Goal: Task Accomplishment & Management: Use online tool/utility

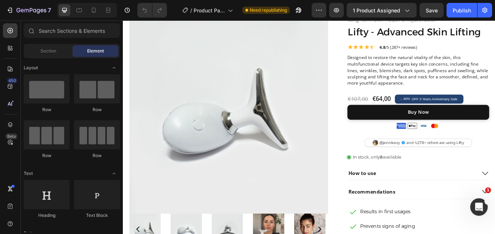
scroll to position [80, 0]
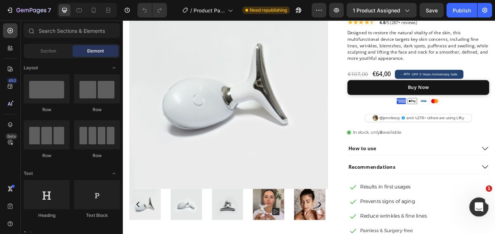
click at [471, 209] on div "Open Intercom Messenger" at bounding box center [478, 206] width 24 height 24
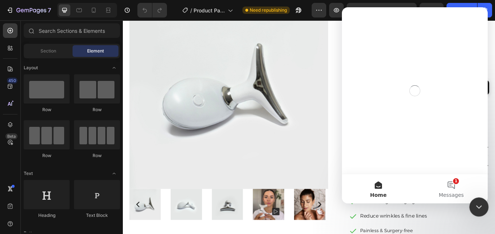
scroll to position [0, 0]
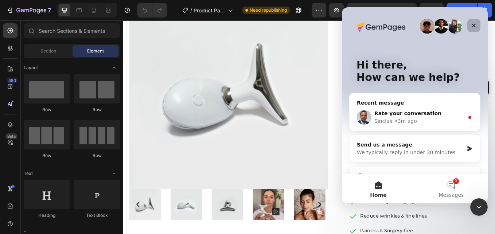
click at [477, 24] on div "Close" at bounding box center [473, 25] width 13 height 13
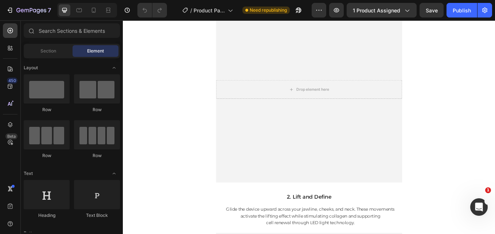
scroll to position [1766, 0]
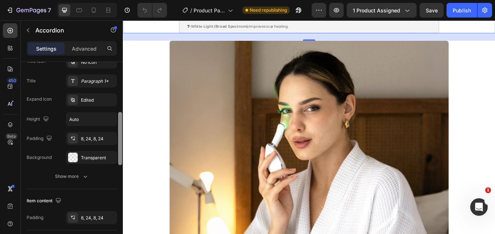
scroll to position [171, 0]
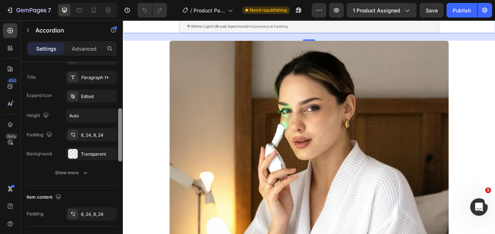
drag, startPoint x: 120, startPoint y: 114, endPoint x: 119, endPoint y: 157, distance: 43.0
click at [119, 157] on div at bounding box center [120, 134] width 4 height 53
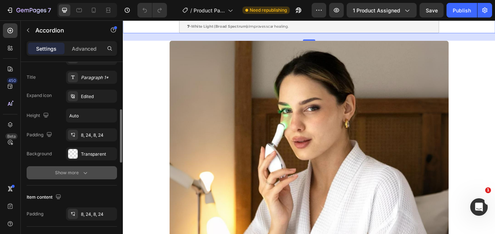
click at [88, 171] on button "Show more" at bounding box center [72, 172] width 90 height 13
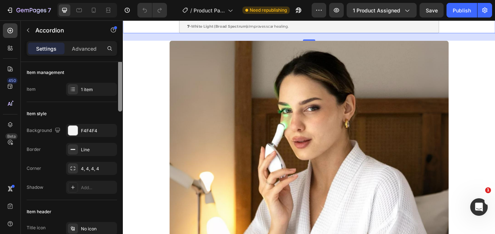
scroll to position [0, 0]
drag, startPoint x: 119, startPoint y: 132, endPoint x: 118, endPoint y: 80, distance: 52.1
click at [118, 80] on div at bounding box center [120, 87] width 4 height 51
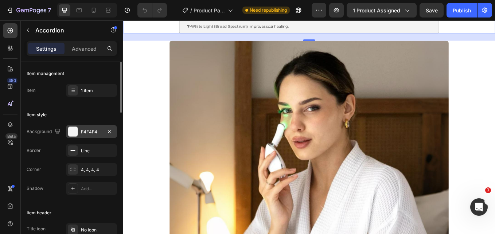
click at [88, 129] on div "F4F4F4" at bounding box center [91, 132] width 21 height 7
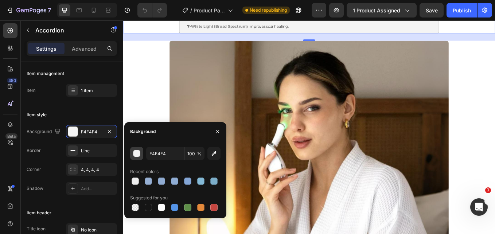
click at [138, 156] on div "button" at bounding box center [136, 153] width 7 height 7
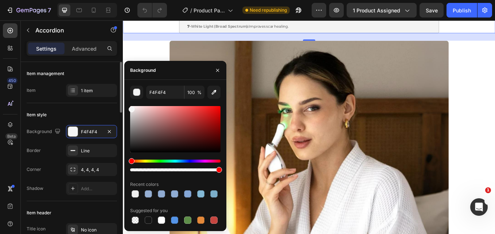
click at [97, 115] on div "Item style" at bounding box center [72, 115] width 90 height 12
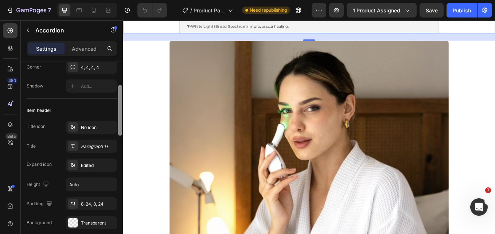
scroll to position [105, 0]
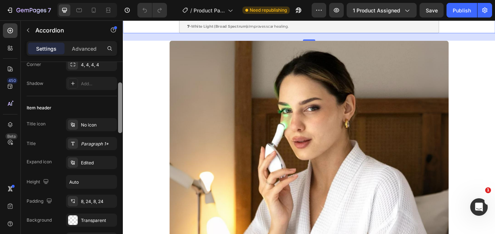
drag, startPoint x: 119, startPoint y: 102, endPoint x: 118, endPoint y: 129, distance: 26.3
click at [118, 129] on div at bounding box center [119, 152] width 5 height 193
click at [79, 163] on div "Edited" at bounding box center [91, 162] width 51 height 13
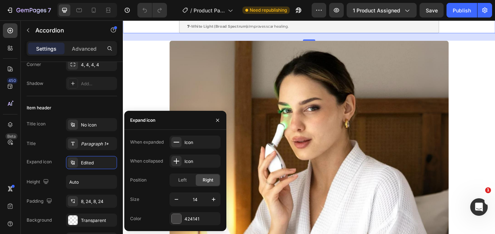
click at [97, 169] on div "Title icon No icon Title Paragraph 1* Expand icon Edited Height Auto Padding 8,…" at bounding box center [72, 172] width 90 height 109
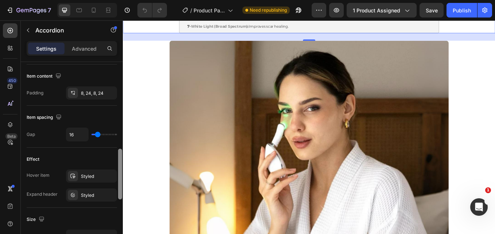
scroll to position [333, 0]
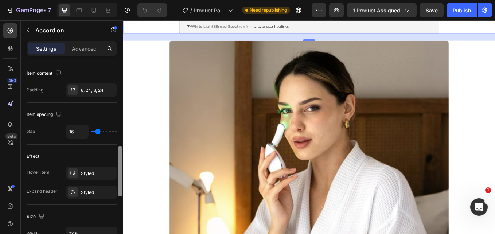
drag, startPoint x: 120, startPoint y: 134, endPoint x: 118, endPoint y: 194, distance: 60.2
click at [118, 194] on div at bounding box center [119, 155] width 5 height 193
click at [81, 171] on div "Styled" at bounding box center [91, 173] width 21 height 7
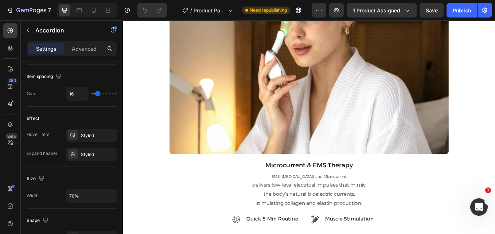
scroll to position [0, 0]
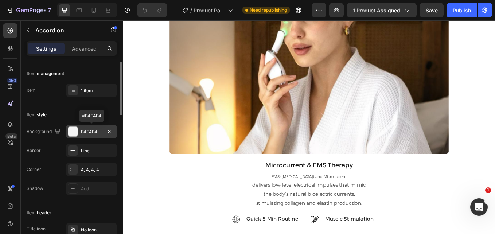
click at [95, 129] on div "F4F4F4" at bounding box center [91, 132] width 21 height 7
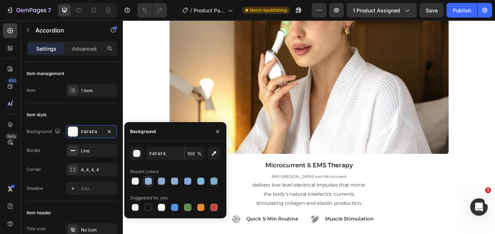
click at [149, 181] on div at bounding box center [148, 180] width 7 height 7
click at [135, 156] on div "button" at bounding box center [136, 153] width 7 height 7
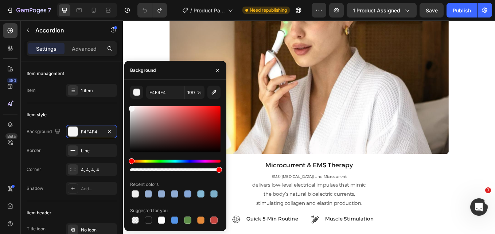
click at [129, 107] on div at bounding box center [132, 109] width 6 height 6
click at [129, 106] on div at bounding box center [132, 109] width 6 height 6
type input "FCFCFC"
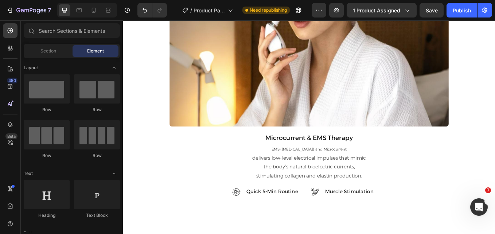
scroll to position [1709, 0]
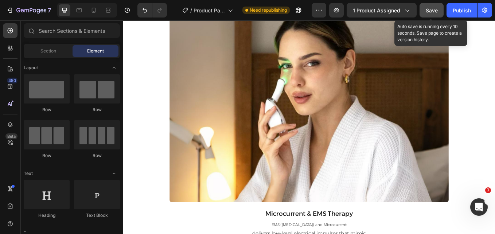
drag, startPoint x: 429, startPoint y: 11, endPoint x: 424, endPoint y: 74, distance: 63.6
click at [429, 11] on span "Save" at bounding box center [431, 10] width 12 height 6
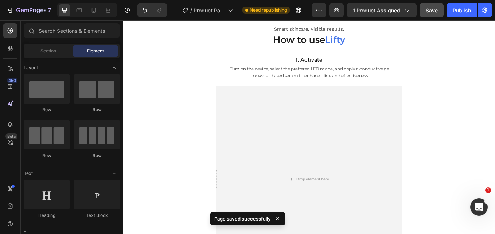
scroll to position [2089, 0]
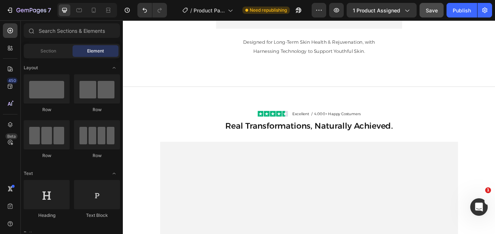
scroll to position [3124, 0]
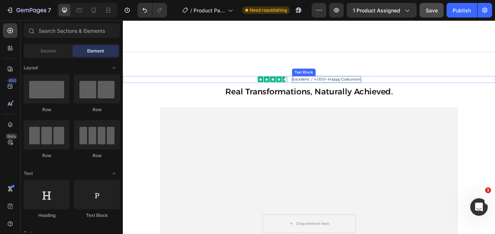
click at [390, 92] on p "Excellent / 4.000+ Happy Costumers" at bounding box center [362, 89] width 80 height 7
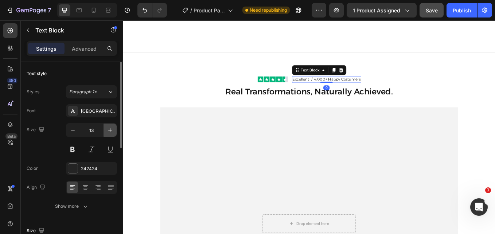
click at [106, 131] on button "button" at bounding box center [109, 129] width 13 height 13
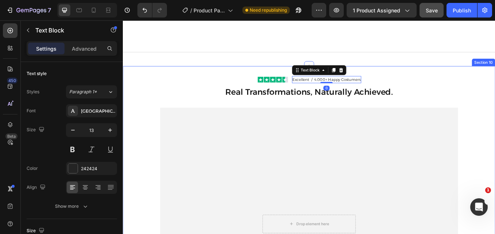
type input "14"
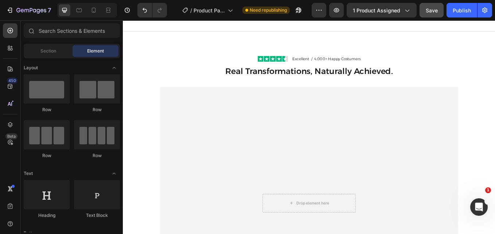
scroll to position [3156, 0]
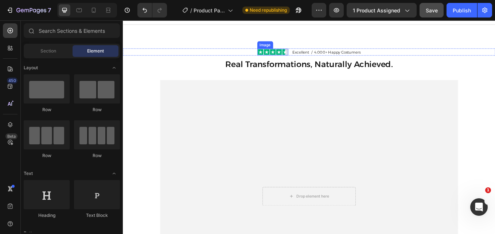
click at [305, 60] on img at bounding box center [298, 58] width 36 height 8
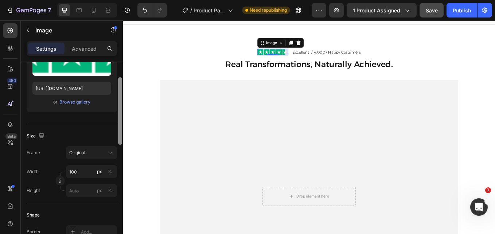
drag, startPoint x: 120, startPoint y: 112, endPoint x: 118, endPoint y: 147, distance: 34.7
click at [118, 145] on div at bounding box center [120, 110] width 4 height 67
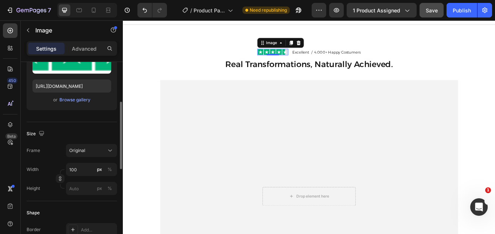
click at [82, 158] on div "Frame Original Width 100 px % Height px %" at bounding box center [72, 169] width 90 height 51
click at [79, 168] on input "100" at bounding box center [91, 169] width 51 height 13
type input "9"
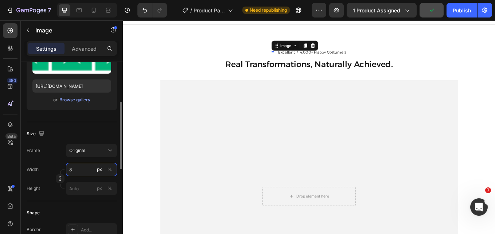
type input "80"
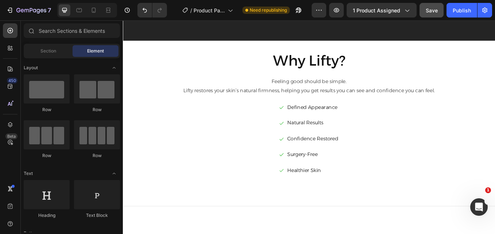
scroll to position [3940, 0]
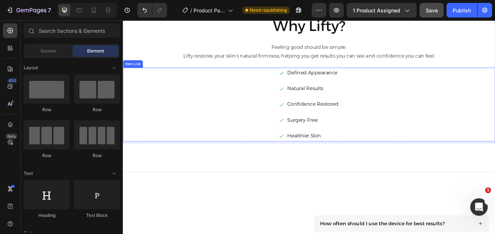
click at [383, 59] on span "Lifty restores your skin’s natural firmness, helping you get results you can se…" at bounding box center [341, 62] width 295 height 7
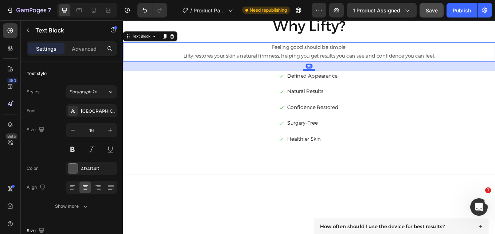
click at [342, 78] on div at bounding box center [341, 78] width 15 height 2
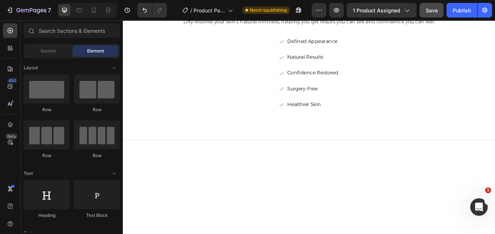
scroll to position [3860, 0]
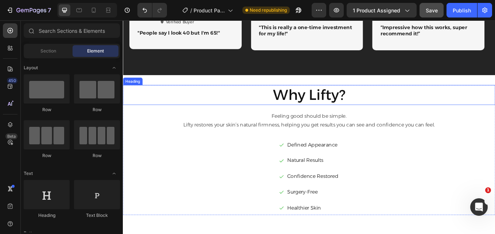
click at [361, 100] on h2 "Why Lifty?" at bounding box center [341, 107] width 437 height 23
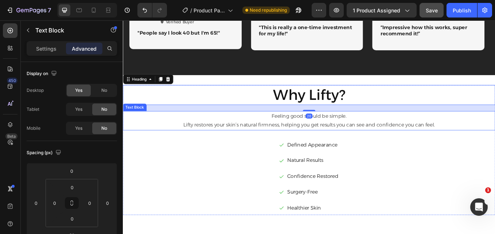
click at [343, 126] on div "Why Lifty? Heading 20 Feeling good should be simple. Lifty restores your skin’s…" at bounding box center [341, 172] width 437 height 152
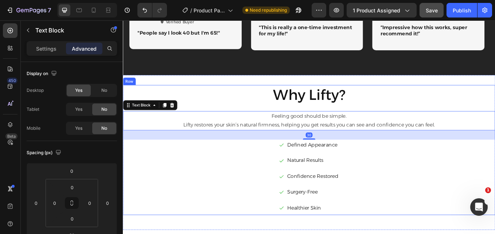
click at [343, 113] on h2 "Why Lifty?" at bounding box center [341, 107] width 437 height 23
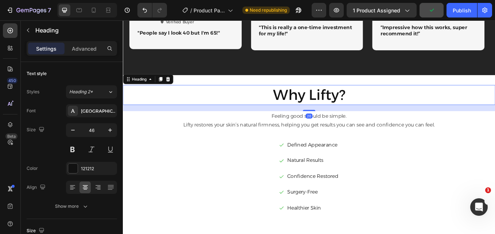
click at [341, 125] on div at bounding box center [341, 125] width 15 height 1
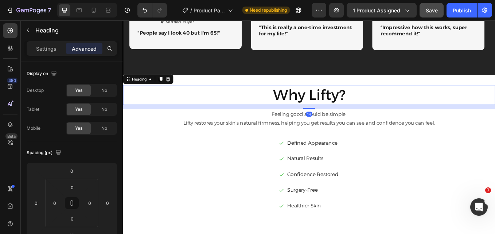
click at [341, 125] on div "Why Lifty? Heading 14 Feeling good should be simple. Lifty restores your skin’s…" at bounding box center [341, 171] width 437 height 150
type input "14"
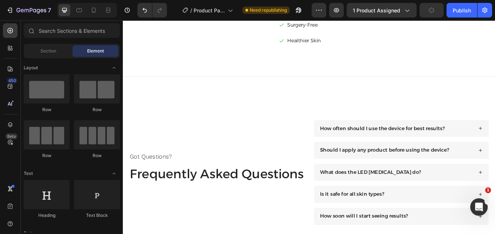
scroll to position [4110, 0]
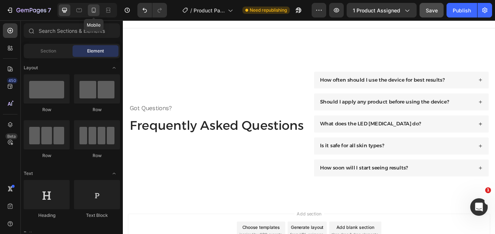
click at [94, 11] on icon at bounding box center [93, 10] width 7 height 7
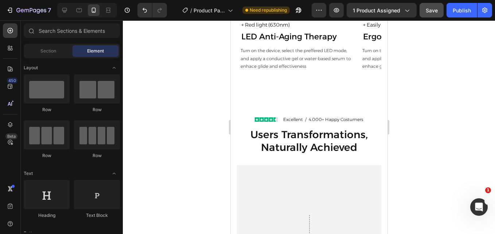
scroll to position [3462, 0]
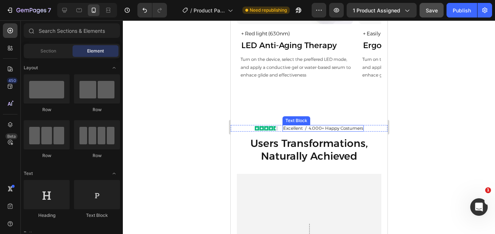
click at [338, 126] on span "Excellent / 4.000+ Happy Costumers" at bounding box center [323, 127] width 80 height 5
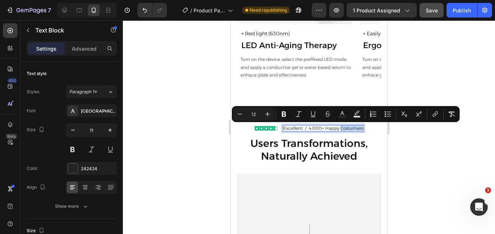
click at [331, 127] on span "Excellent / 4.000+ Happy Costumers" at bounding box center [323, 127] width 80 height 5
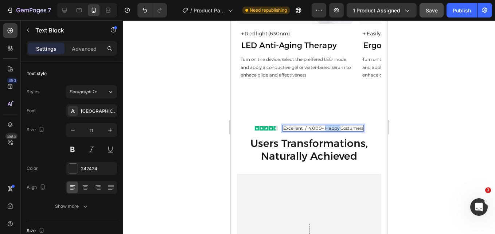
click at [331, 127] on span "Excellent / 4.000+ Happy Costumers" at bounding box center [323, 127] width 80 height 5
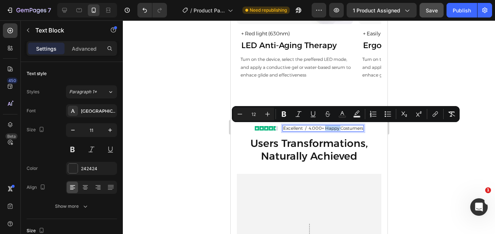
click at [340, 129] on span "Excellent / 4.000+ Happy Costumers" at bounding box center [323, 127] width 80 height 5
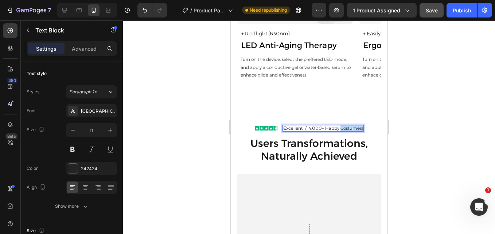
click at [340, 129] on span "Excellent / 4.000+ Happy Costumers" at bounding box center [323, 127] width 80 height 5
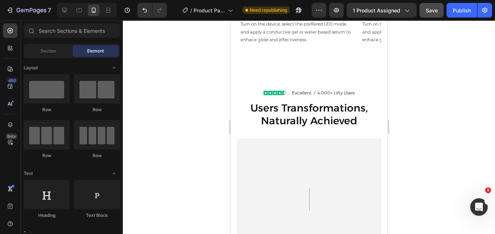
scroll to position [3506, 0]
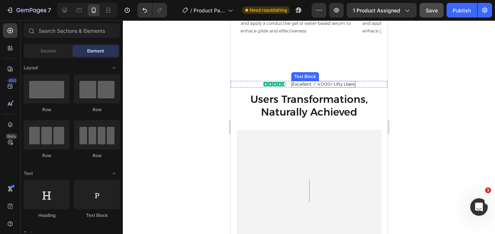
click at [335, 85] on span "Excellent / 4.000+ Lifty Users" at bounding box center [322, 83] width 63 height 5
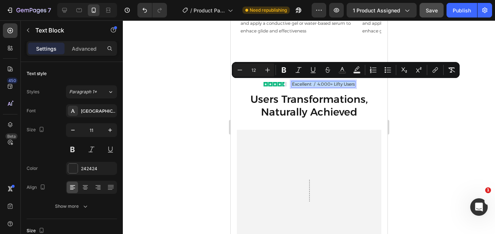
click at [335, 85] on span "Excellent / 4.000+ Lifty Users" at bounding box center [322, 83] width 63 height 5
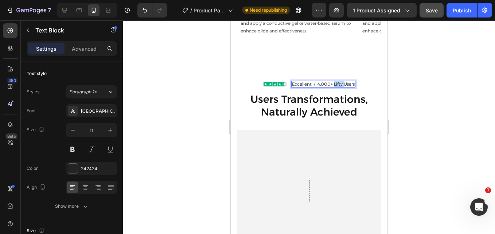
click at [335, 85] on span "Excellent / 4.000+ Lifty Users" at bounding box center [322, 83] width 63 height 5
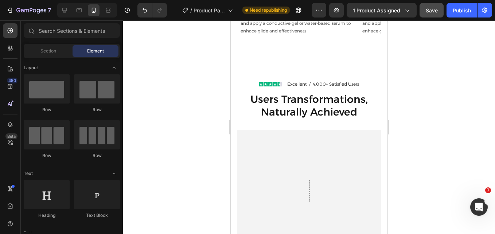
scroll to position [3497, 0]
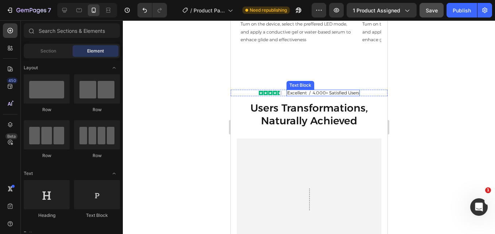
click at [334, 94] on span "Excellent / 4.000+ Satisfied Users" at bounding box center [323, 92] width 72 height 5
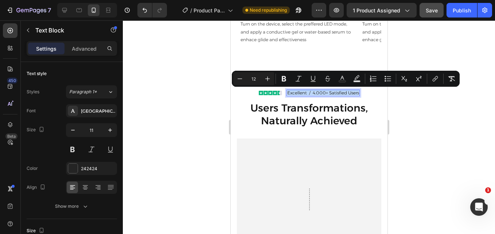
click at [334, 94] on span "Excellent / 4.000+ Satisfied Users" at bounding box center [323, 92] width 72 height 5
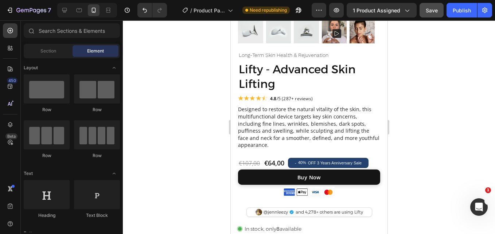
scroll to position [196, 0]
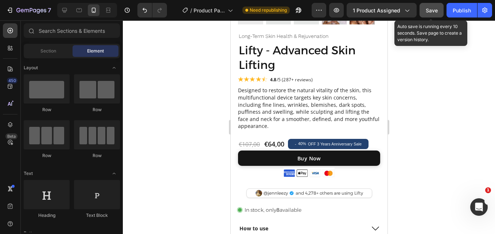
click at [429, 16] on button "Save" at bounding box center [431, 10] width 24 height 15
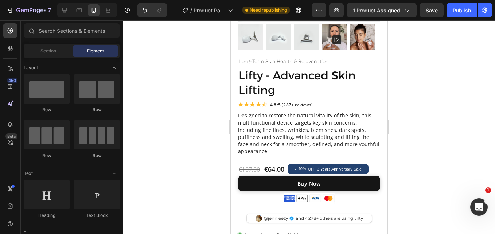
scroll to position [215, 0]
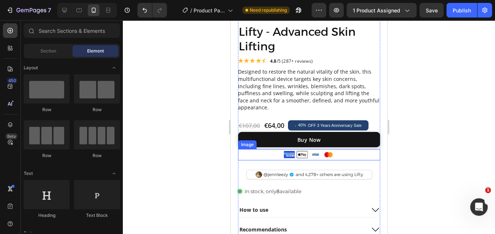
click at [344, 153] on div at bounding box center [308, 154] width 142 height 11
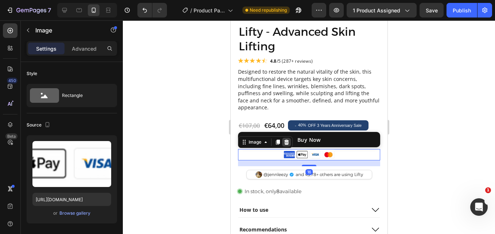
click at [284, 139] on icon at bounding box center [286, 142] width 6 height 6
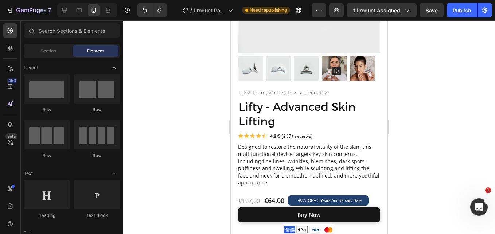
scroll to position [165, 0]
